Goal: Information Seeking & Learning: Learn about a topic

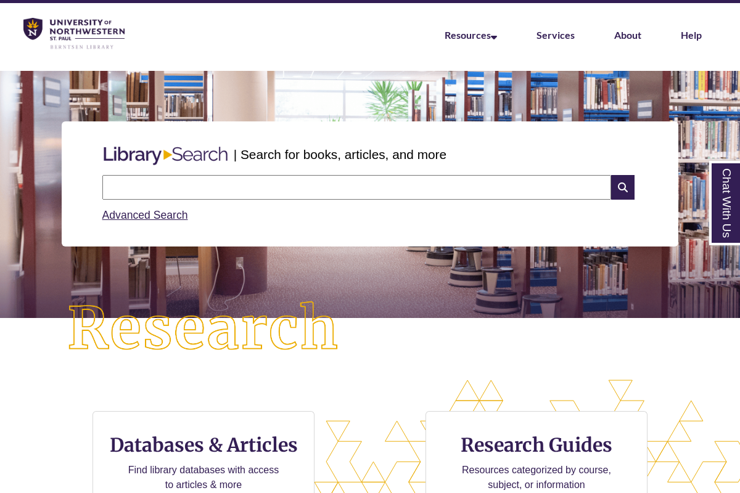
scroll to position [462, 635]
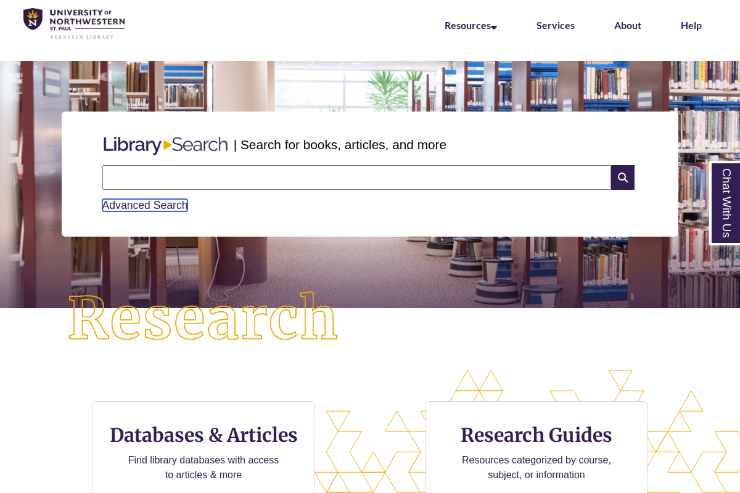
click at [163, 211] on link "Advanced Search" at bounding box center [145, 205] width 86 height 12
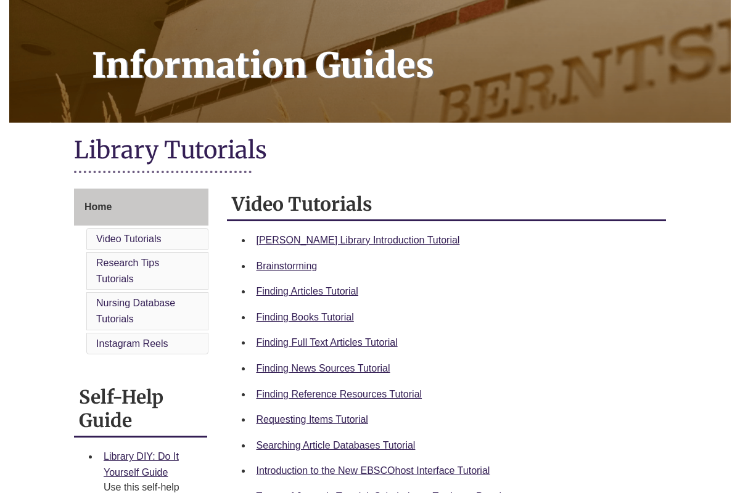
scroll to position [165, 0]
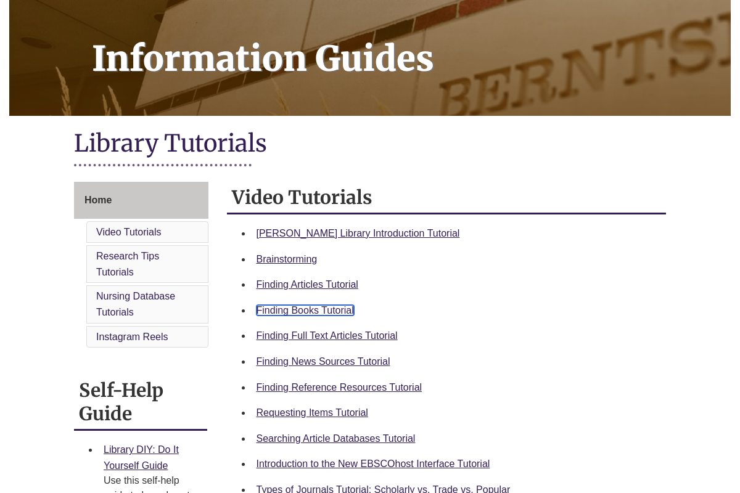
click at [325, 312] on link "Finding Books Tutorial" at bounding box center [304, 310] width 97 height 10
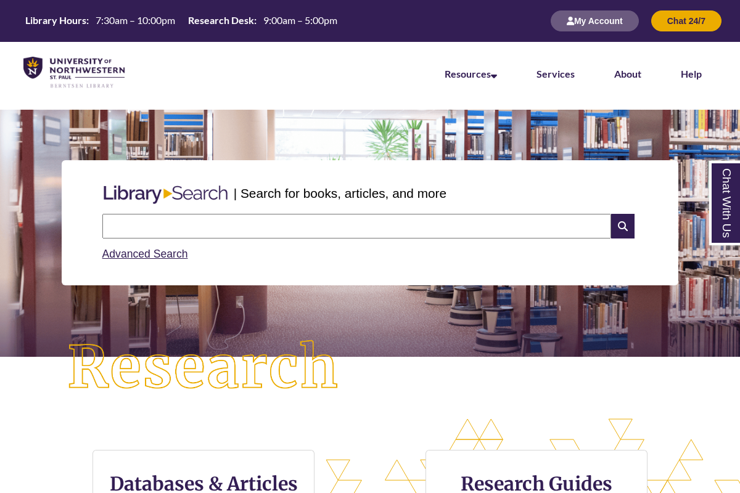
click at [234, 224] on input "text" at bounding box center [356, 226] width 509 height 25
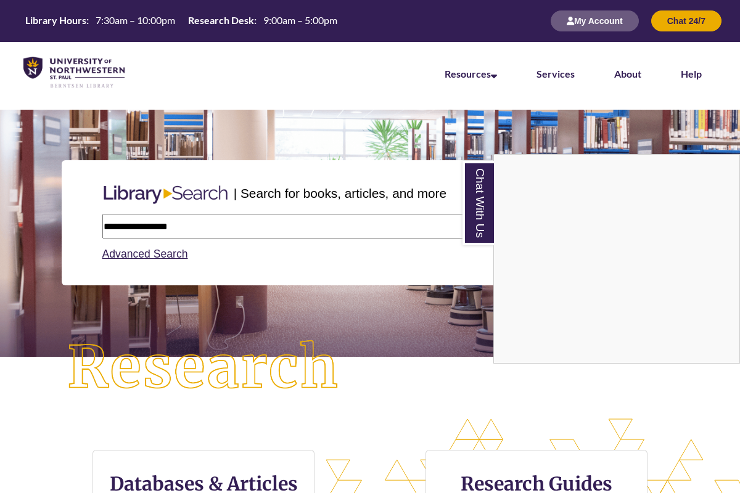
type input "**********"
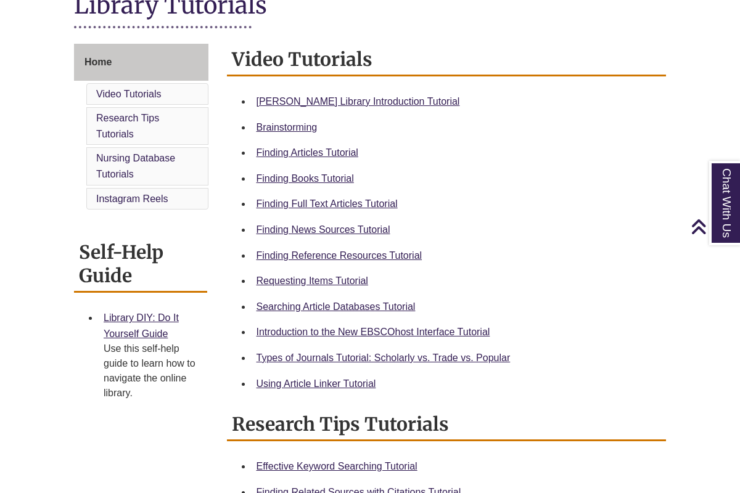
scroll to position [306, 0]
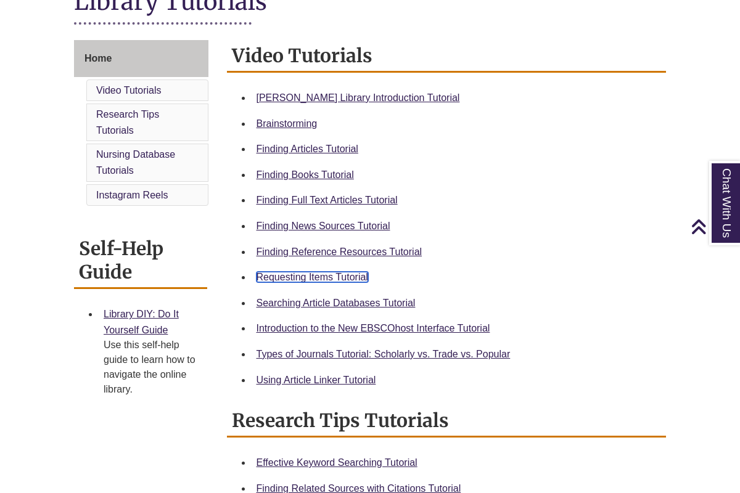
click at [290, 279] on link "Requesting Items Tutorial" at bounding box center [312, 277] width 112 height 10
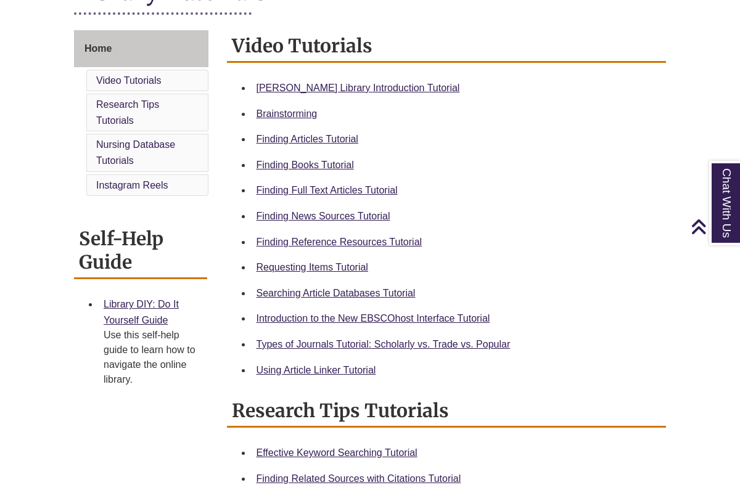
scroll to position [319, 0]
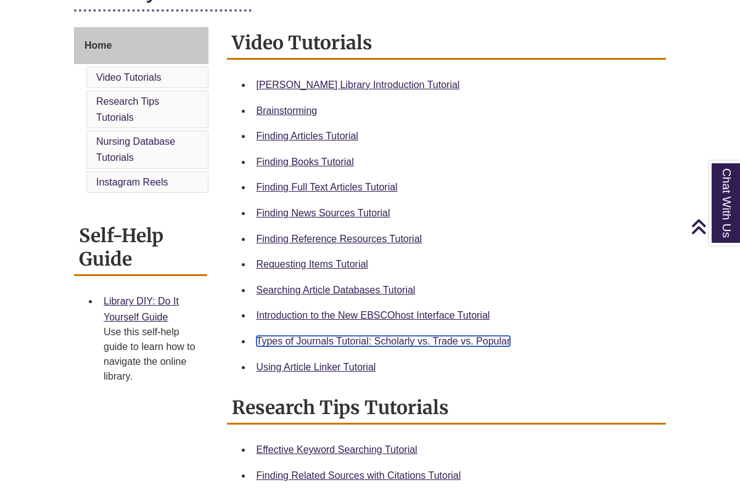
click at [383, 340] on link "Types of Journals Tutorial: Scholarly vs. Trade vs. Popular" at bounding box center [383, 341] width 254 height 10
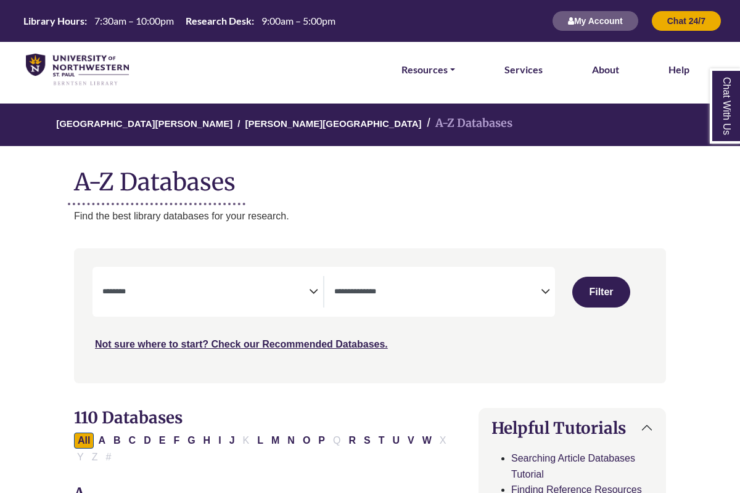
select select "Database Subject Filter"
select select "Database Types Filter"
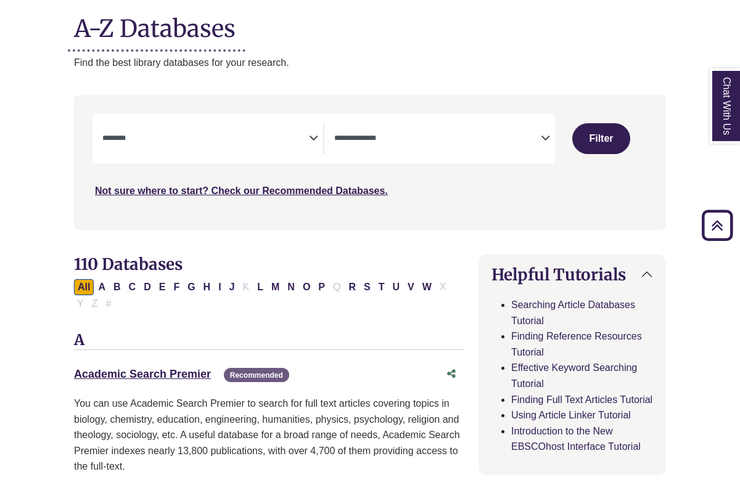
scroll to position [125, 0]
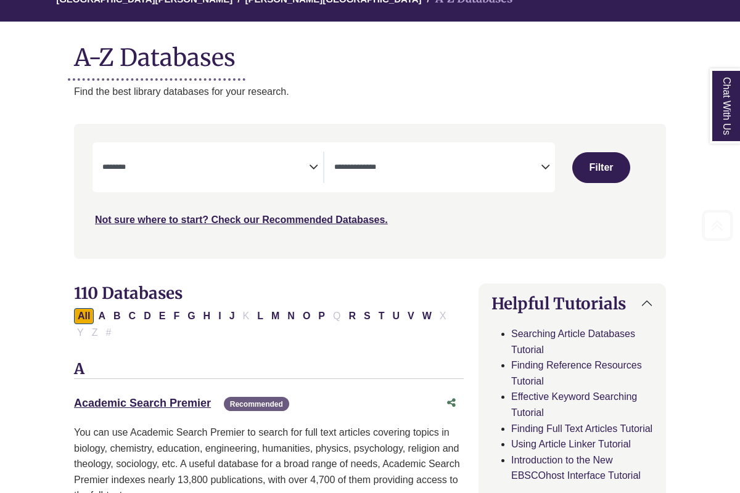
click at [214, 180] on span "Search filters" at bounding box center [205, 167] width 207 height 31
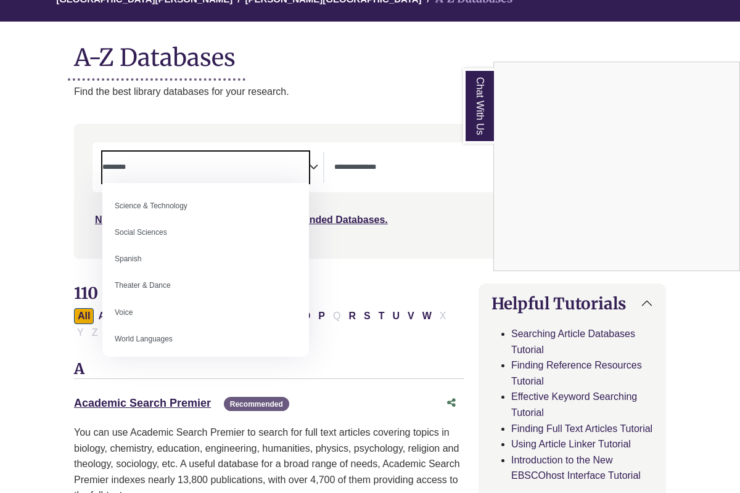
scroll to position [1097, 0]
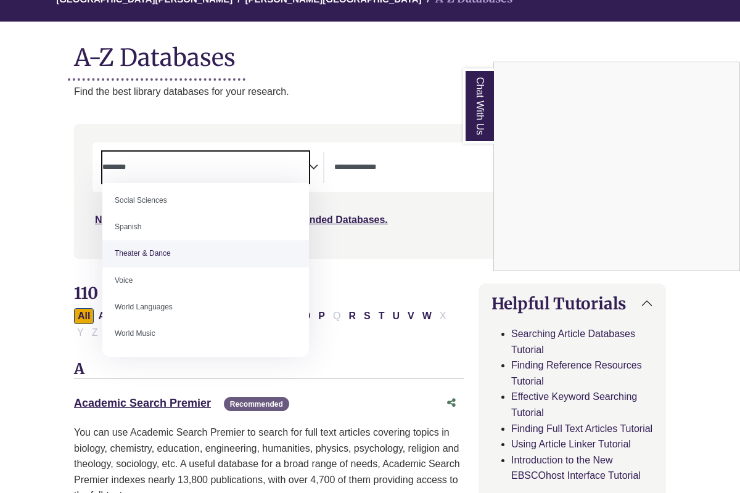
select select "******"
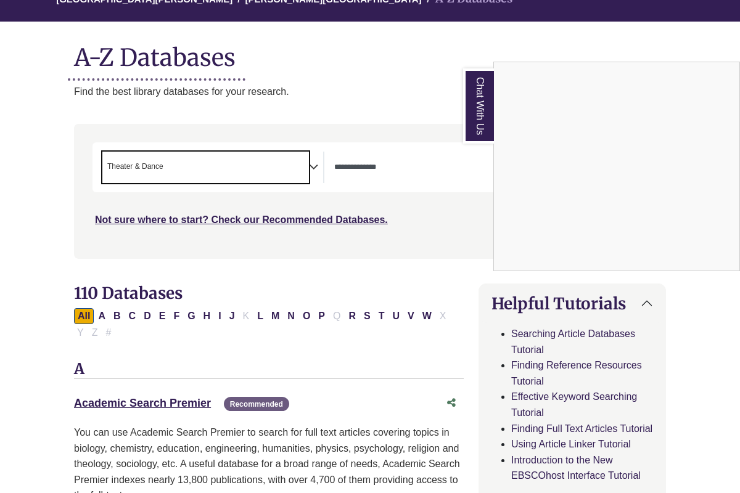
click at [375, 175] on div "Chat With Us" at bounding box center [370, 246] width 740 height 493
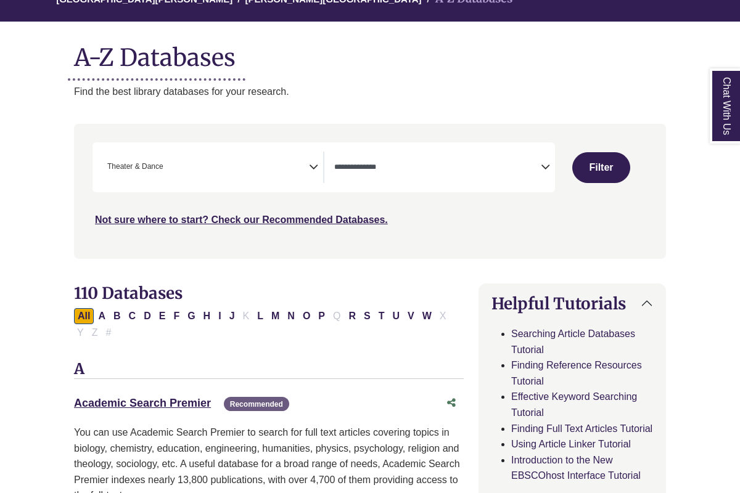
click at [375, 171] on textarea "Search" at bounding box center [437, 168] width 207 height 10
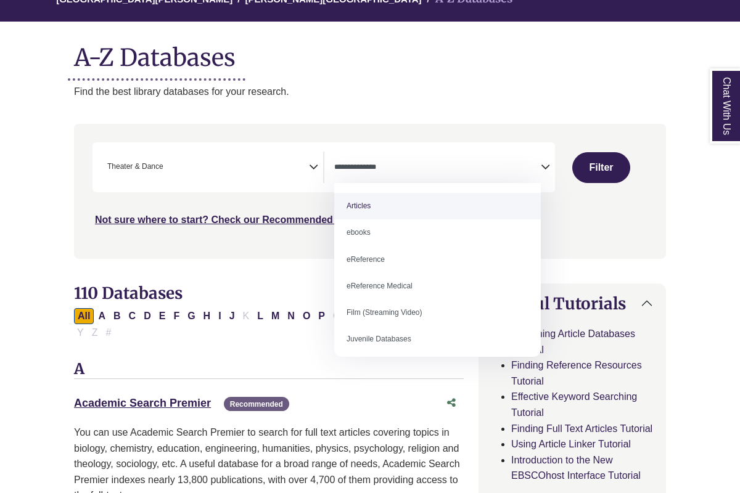
select select "*****"
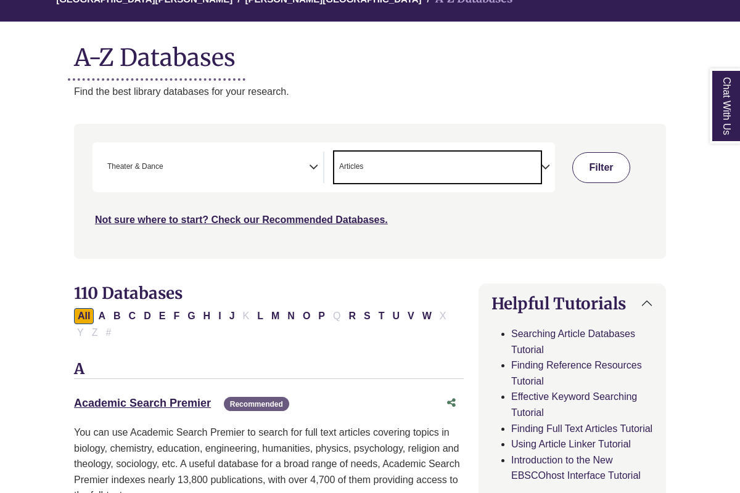
click at [628, 174] on button "Filter" at bounding box center [601, 167] width 59 height 31
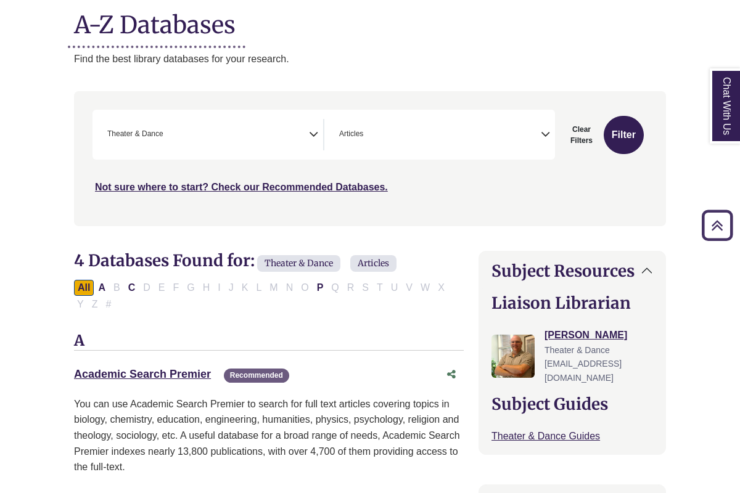
scroll to position [159, 0]
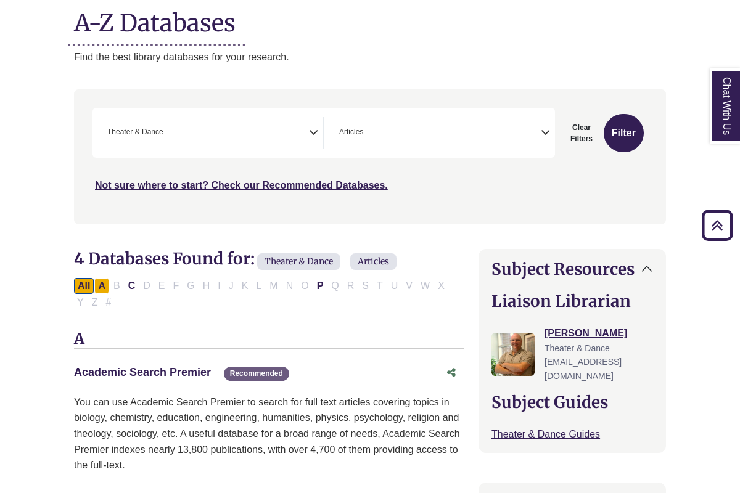
click at [104, 286] on button "A" at bounding box center [101, 286] width 15 height 16
click at [131, 287] on button "C" at bounding box center [132, 286] width 15 height 16
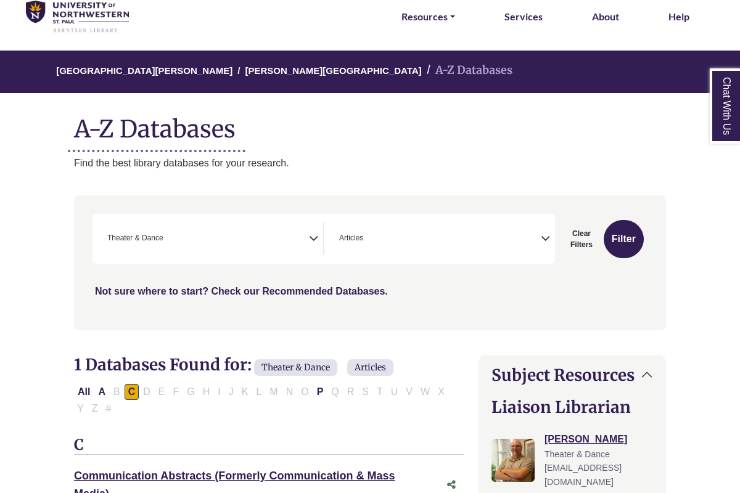
scroll to position [59, 0]
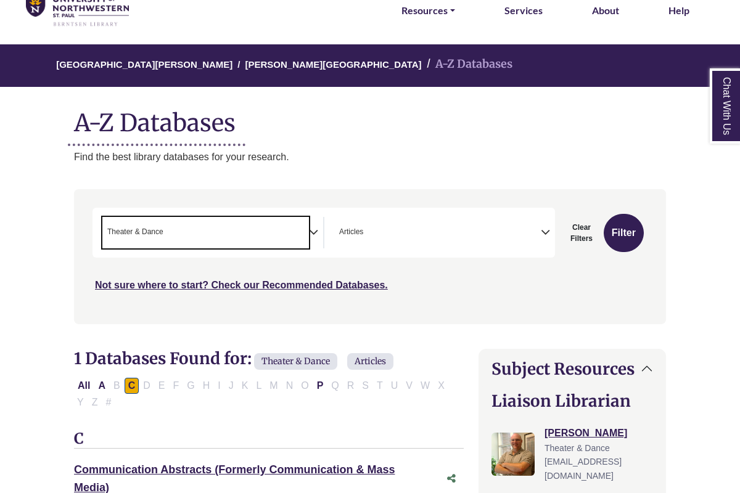
click at [205, 238] on span "× Theater & Dance" at bounding box center [205, 232] width 207 height 31
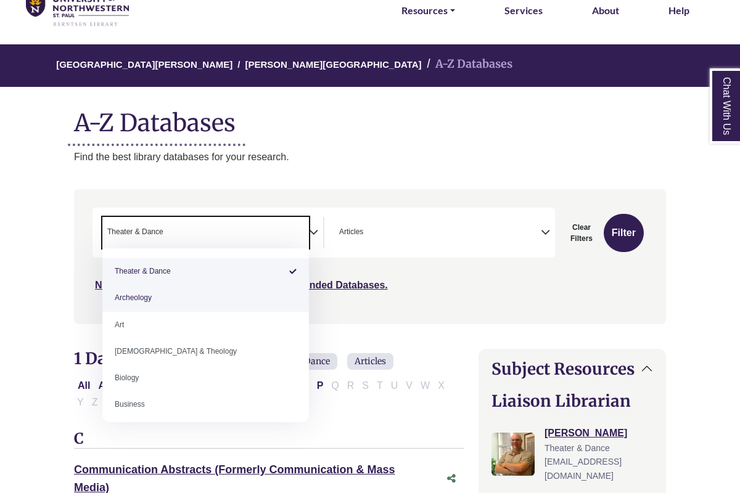
click at [375, 298] on div "Search filters" at bounding box center [369, 256] width 577 height 125
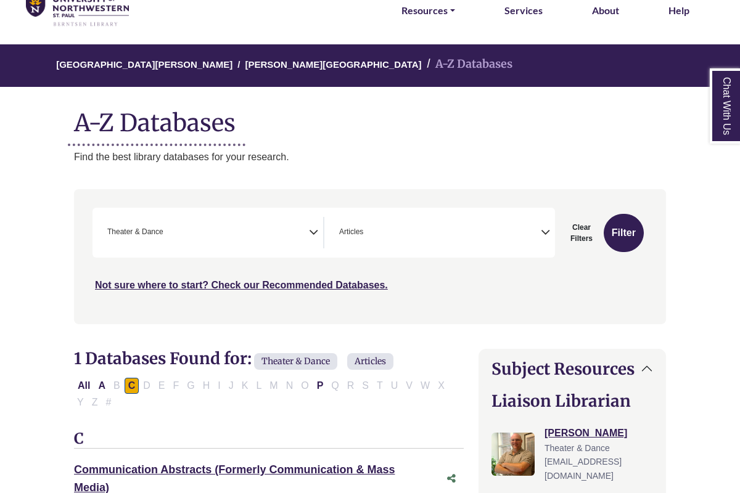
click at [231, 237] on span "× Theater & Dance" at bounding box center [205, 232] width 207 height 31
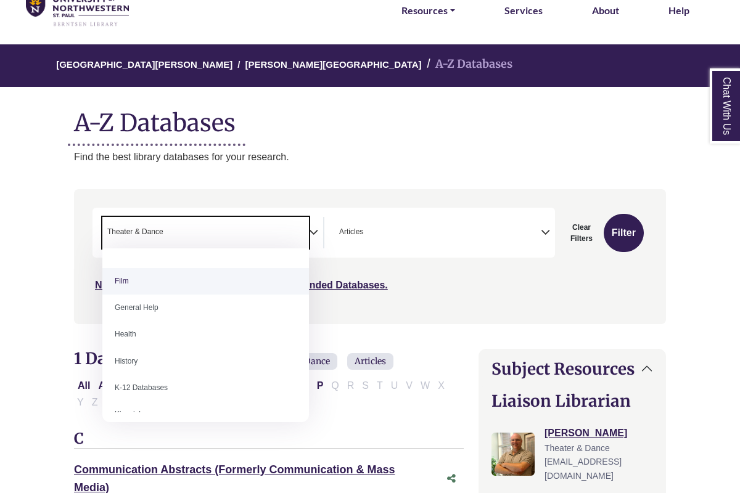
scroll to position [526, 0]
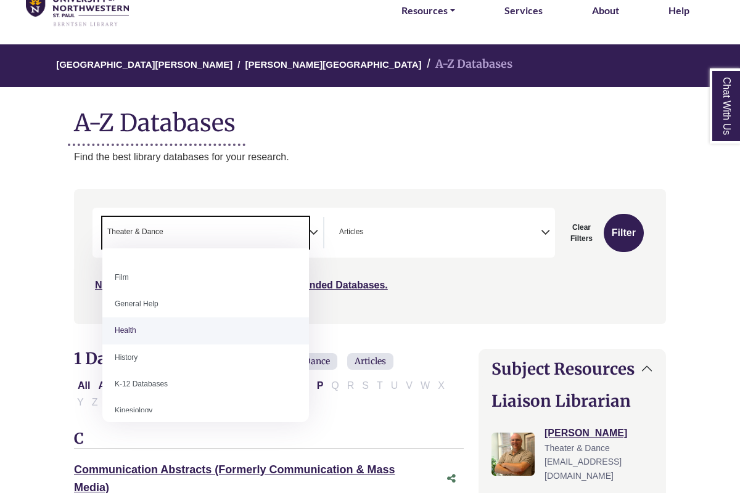
select select "*****"
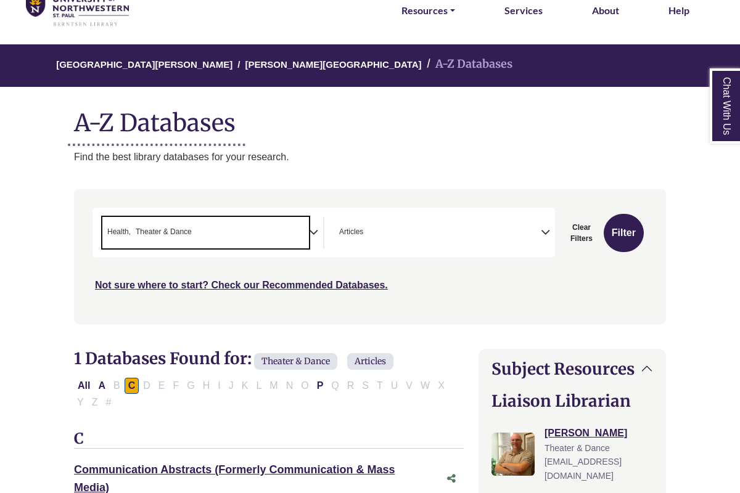
click at [248, 240] on span "× Health × Theater & Dance" at bounding box center [205, 232] width 207 height 31
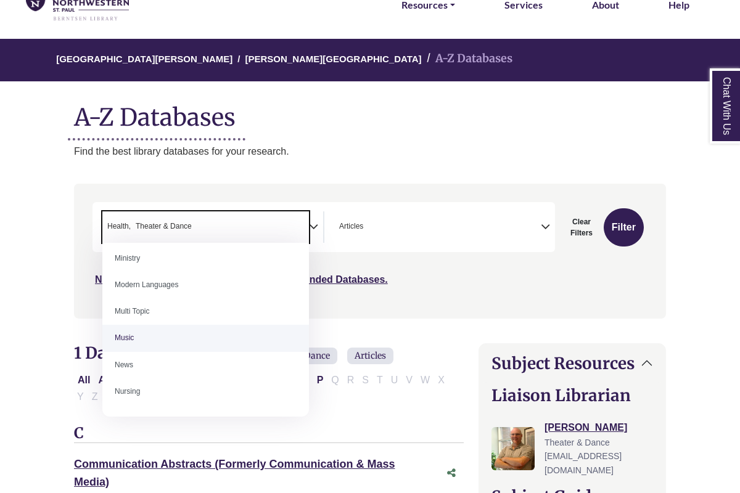
scroll to position [819, 0]
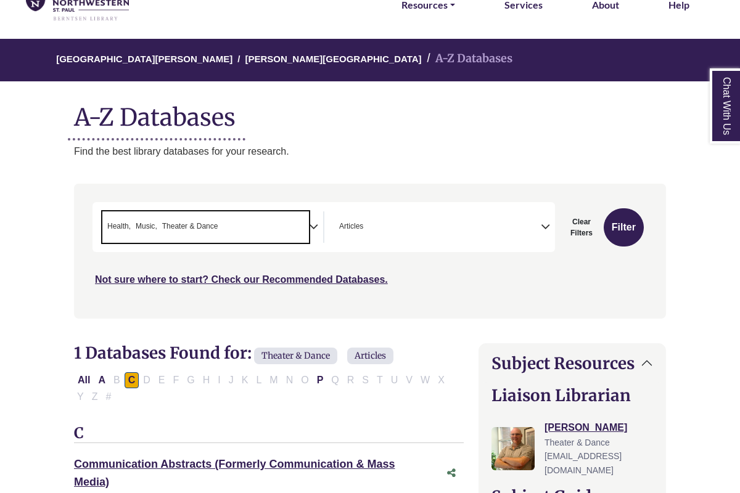
click at [342, 226] on span "Articles" at bounding box center [351, 227] width 24 height 12
click at [297, 224] on span "× Health × Music × Theater & Dance" at bounding box center [205, 226] width 207 height 31
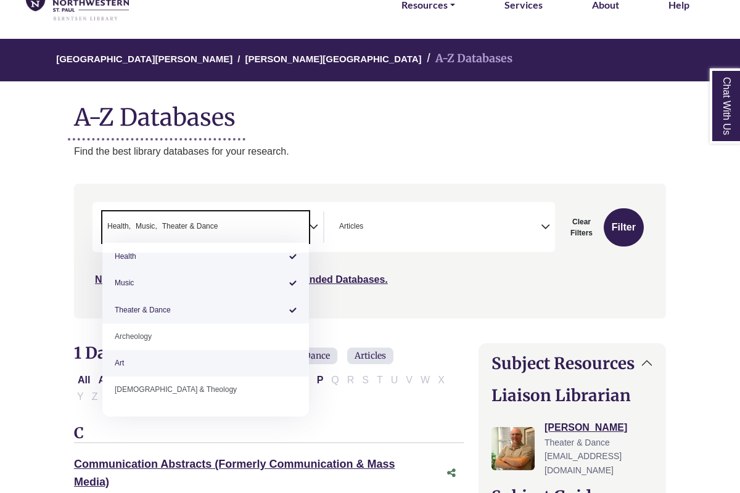
scroll to position [10, 0]
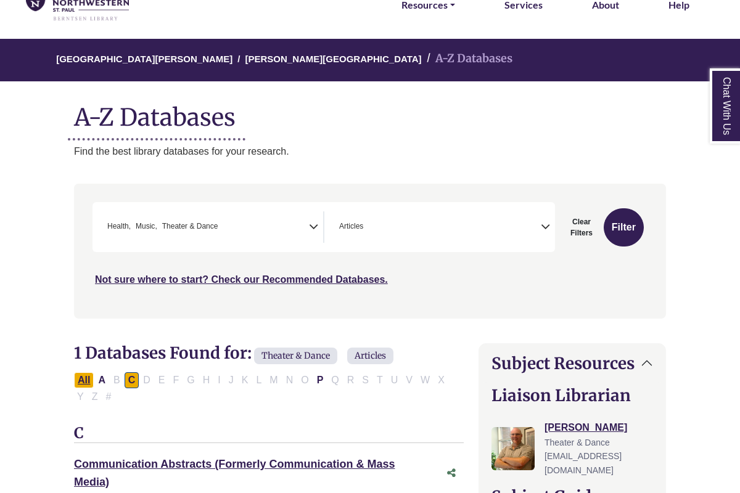
click at [82, 380] on button "All" at bounding box center [84, 380] width 20 height 16
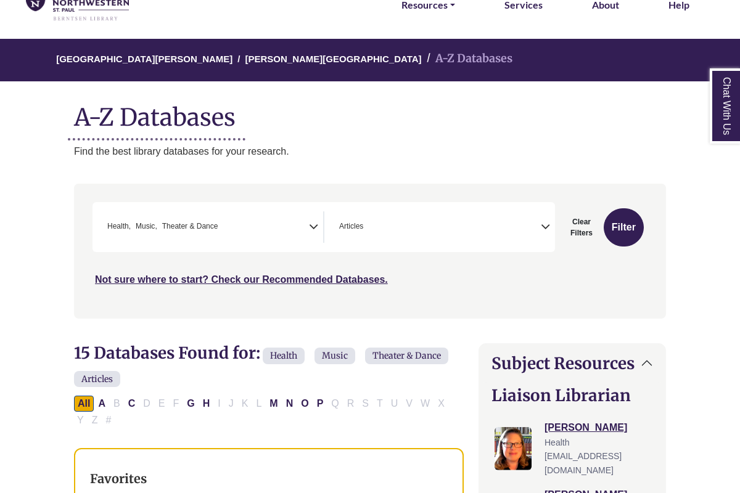
click at [246, 223] on span "× Health × Music × Theater & Dance" at bounding box center [205, 226] width 207 height 31
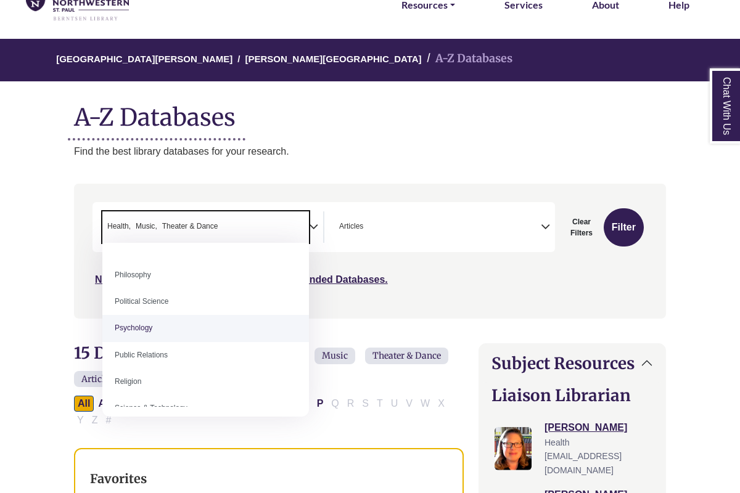
scroll to position [948, 0]
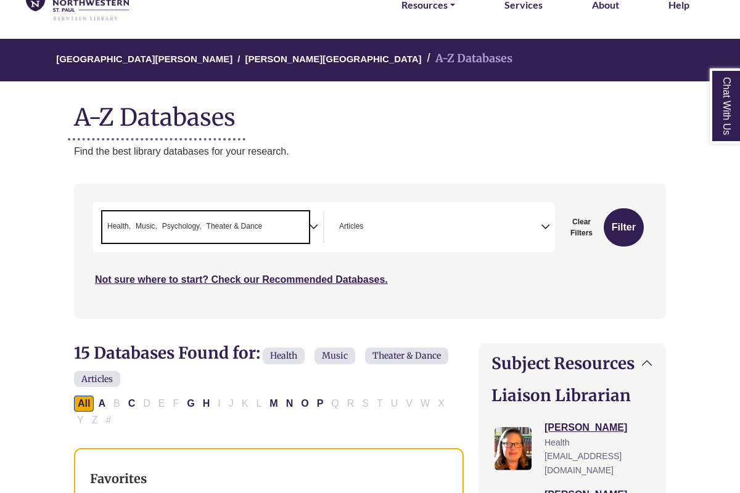
click at [293, 228] on span "× Health × Music × Psychology × Theater & Dance" at bounding box center [205, 226] width 207 height 31
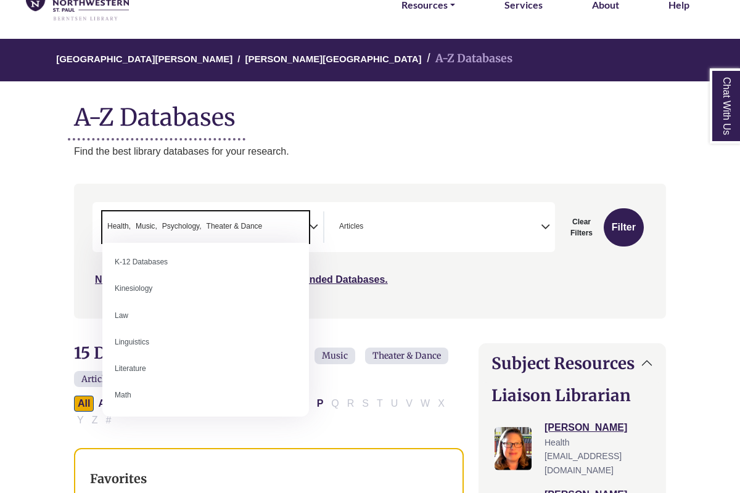
scroll to position [694, 0]
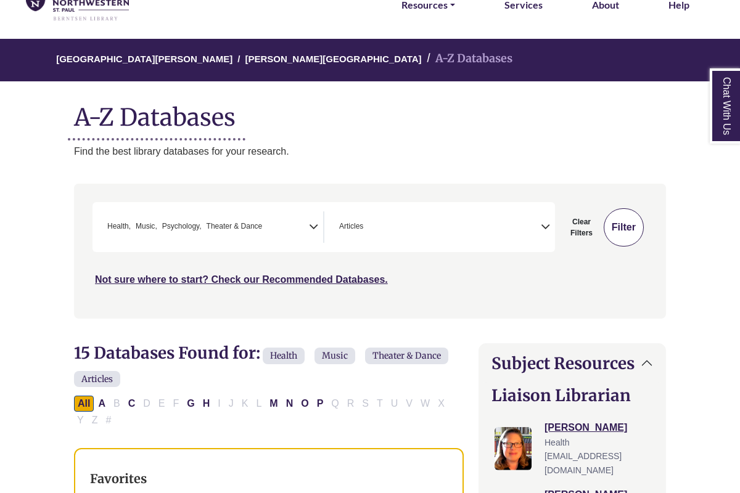
click at [628, 226] on button "Filter" at bounding box center [624, 227] width 40 height 38
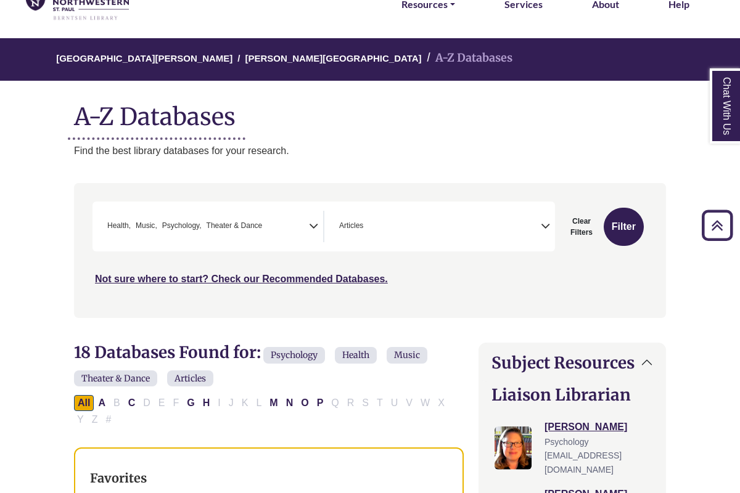
scroll to position [55, 0]
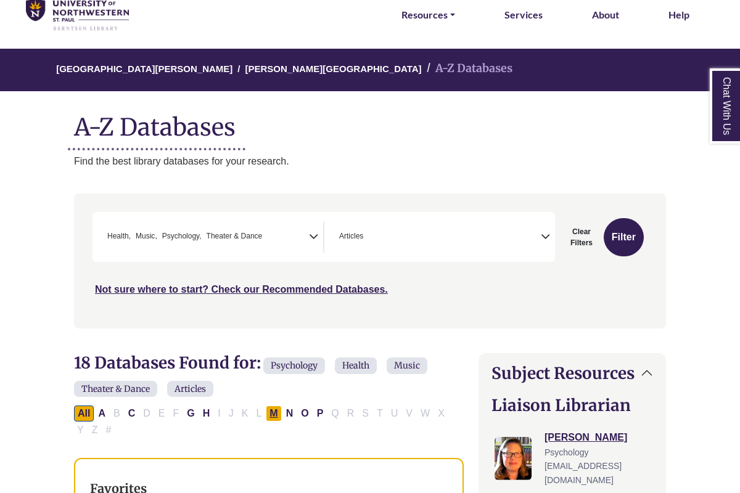
click at [272, 415] on button "M" at bounding box center [273, 414] width 15 height 16
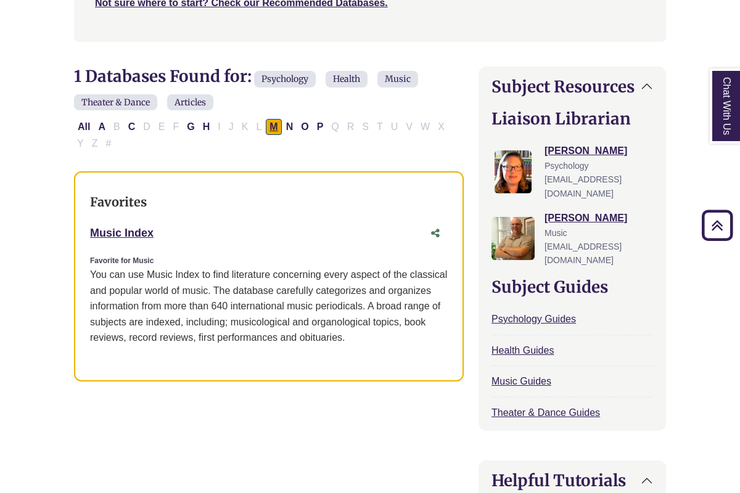
scroll to position [343, 0]
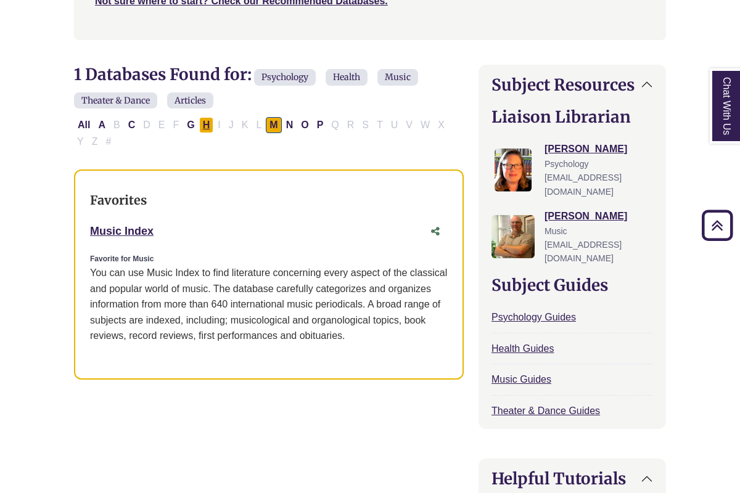
click at [205, 120] on button "H" at bounding box center [206, 125] width 15 height 16
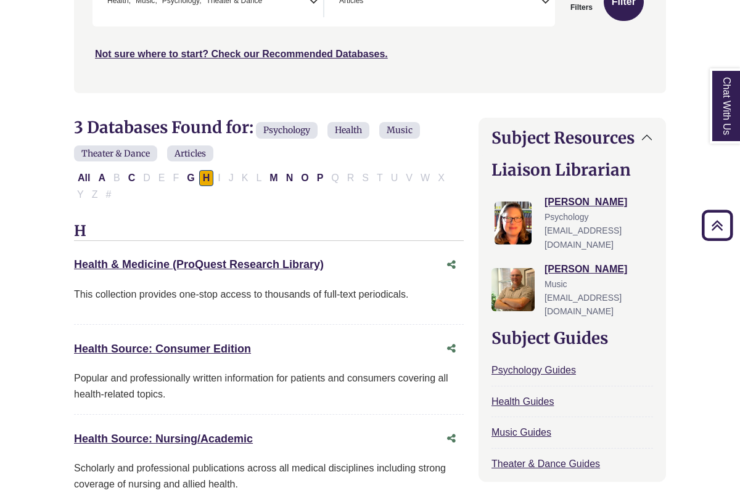
scroll to position [276, 0]
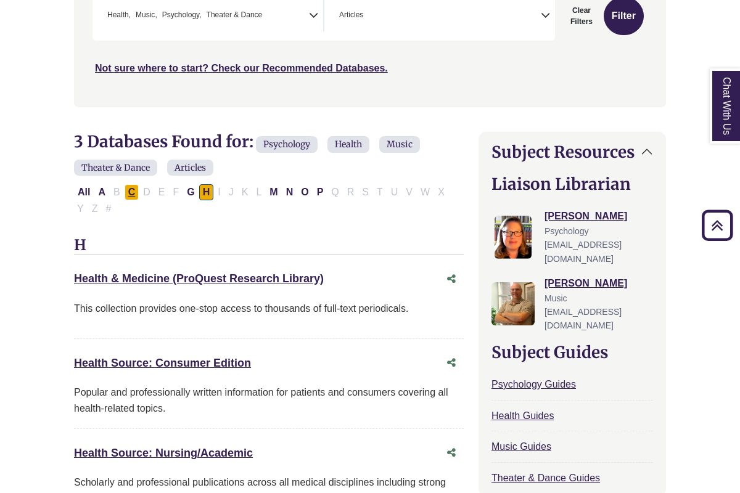
click at [131, 190] on button "C" at bounding box center [132, 192] width 15 height 16
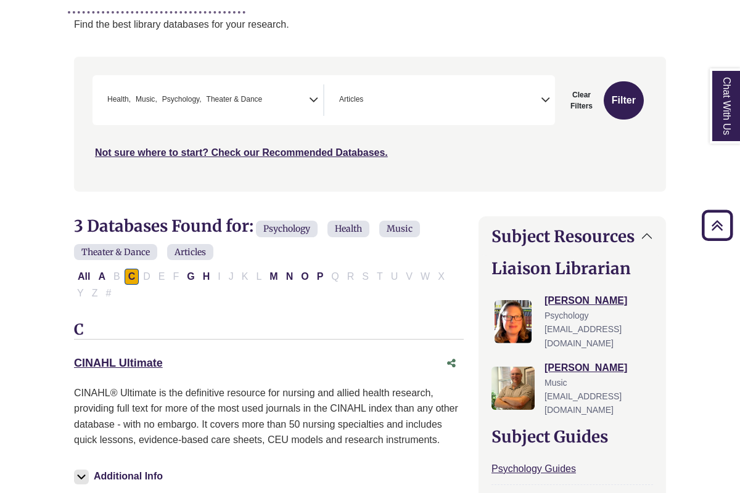
scroll to position [190, 0]
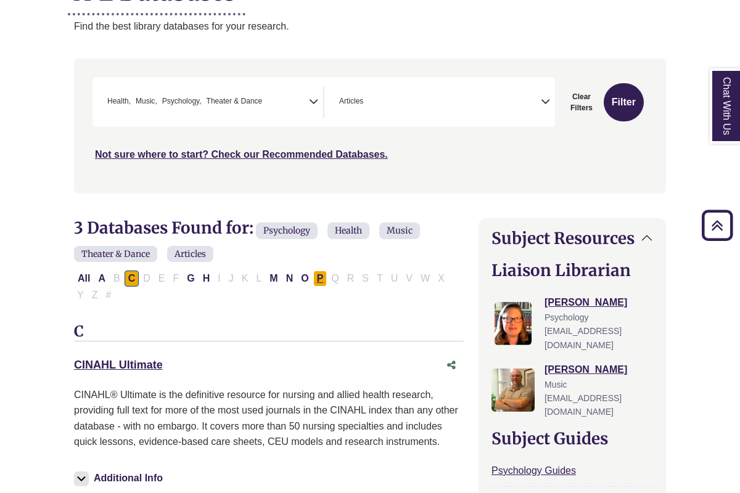
click at [318, 272] on button "P" at bounding box center [320, 279] width 14 height 16
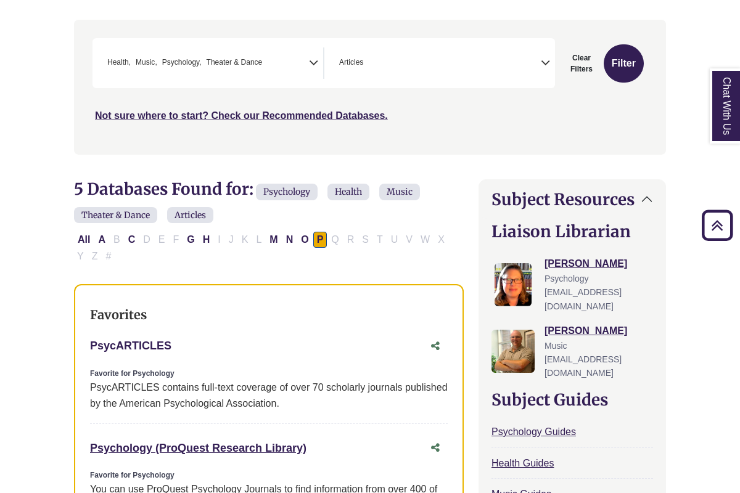
scroll to position [123, 0]
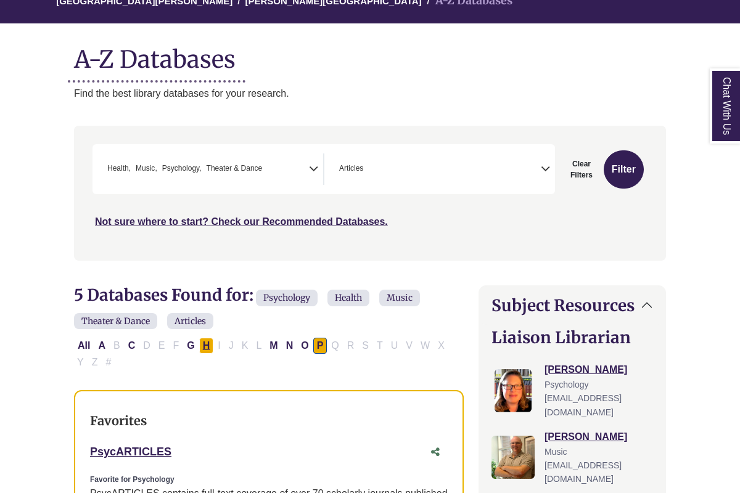
click at [207, 348] on button "H" at bounding box center [206, 346] width 15 height 16
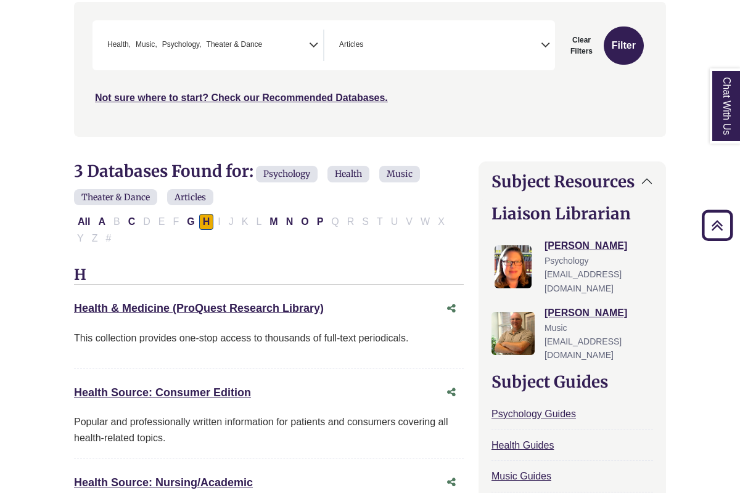
scroll to position [235, 0]
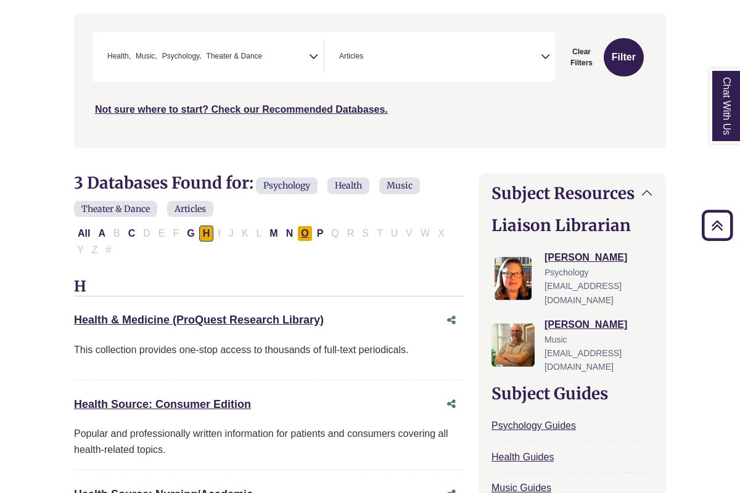
click at [300, 230] on button "O" at bounding box center [304, 234] width 15 height 16
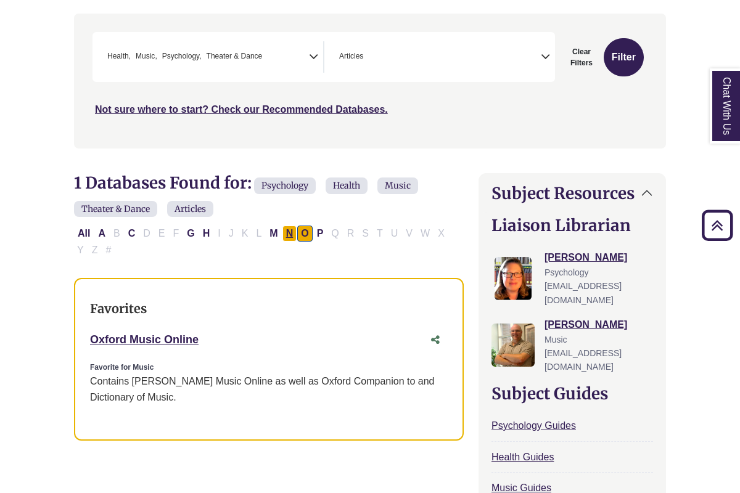
click at [288, 234] on button "N" at bounding box center [289, 234] width 15 height 16
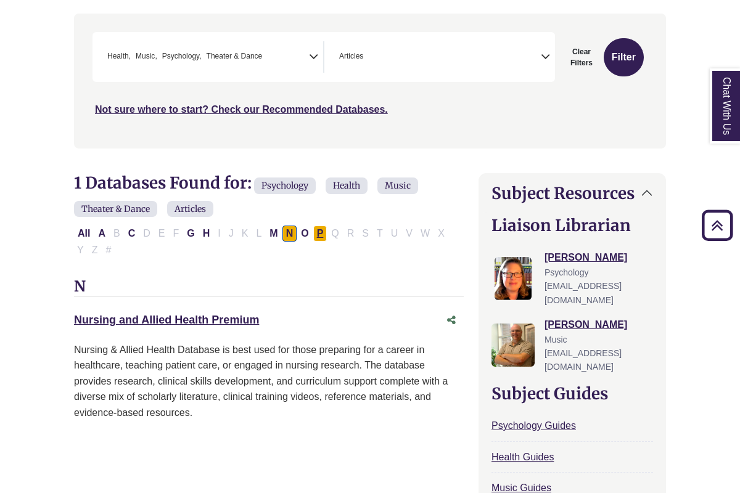
click at [320, 235] on button "P" at bounding box center [320, 234] width 14 height 16
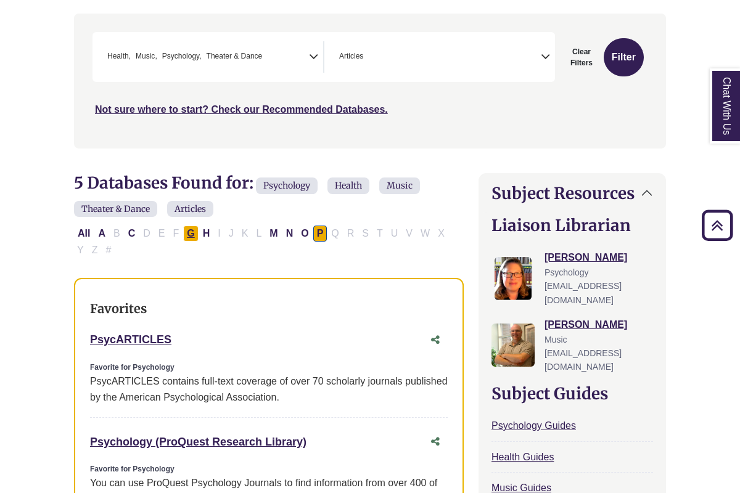
click at [189, 232] on button "G" at bounding box center [190, 234] width 15 height 16
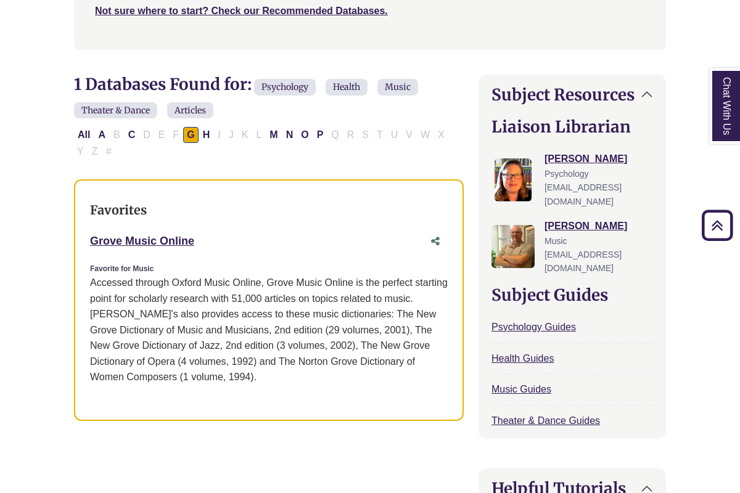
scroll to position [339, 0]
